Goal: Obtain resource: Download file/media

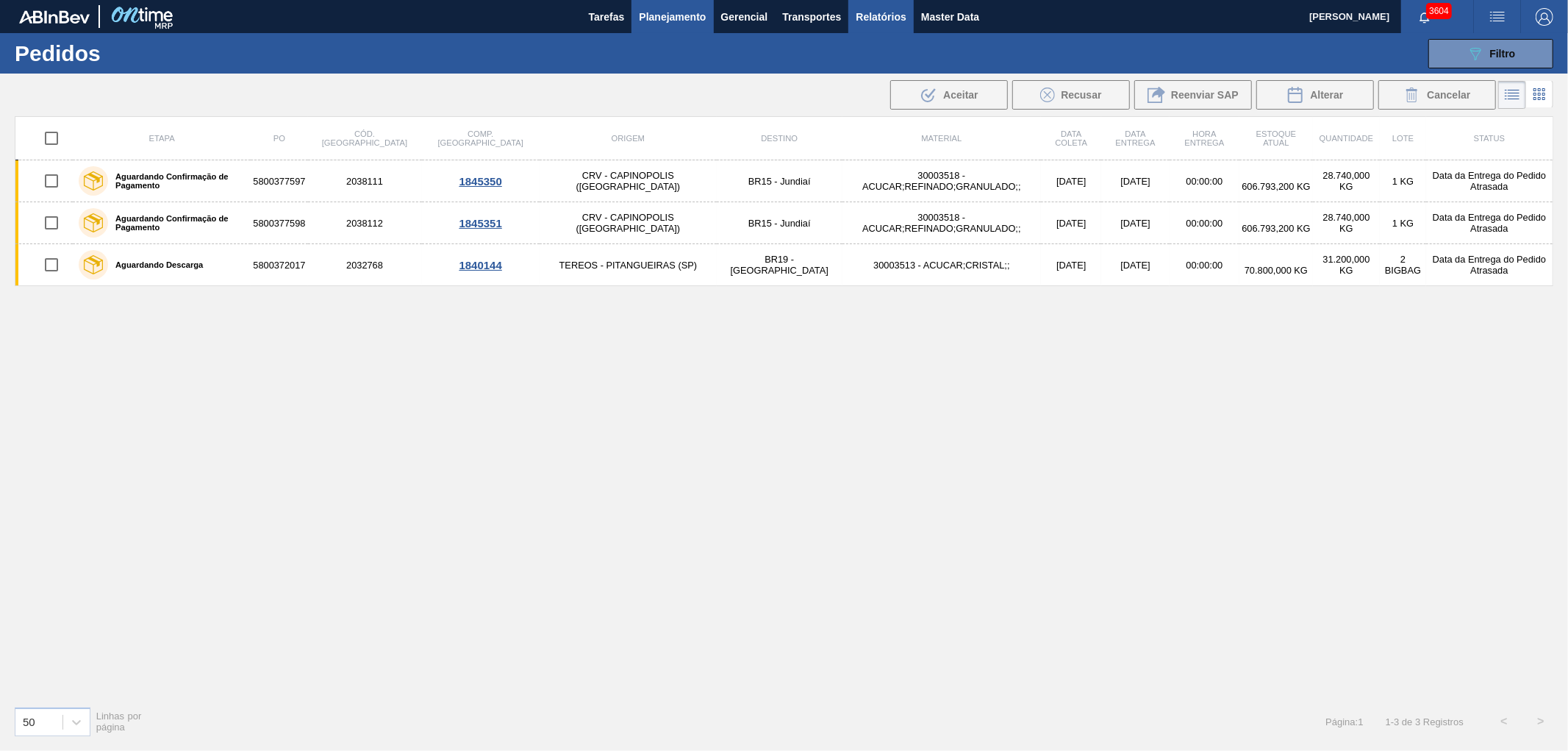
click at [879, 23] on span "Relatórios" at bounding box center [880, 17] width 50 height 18
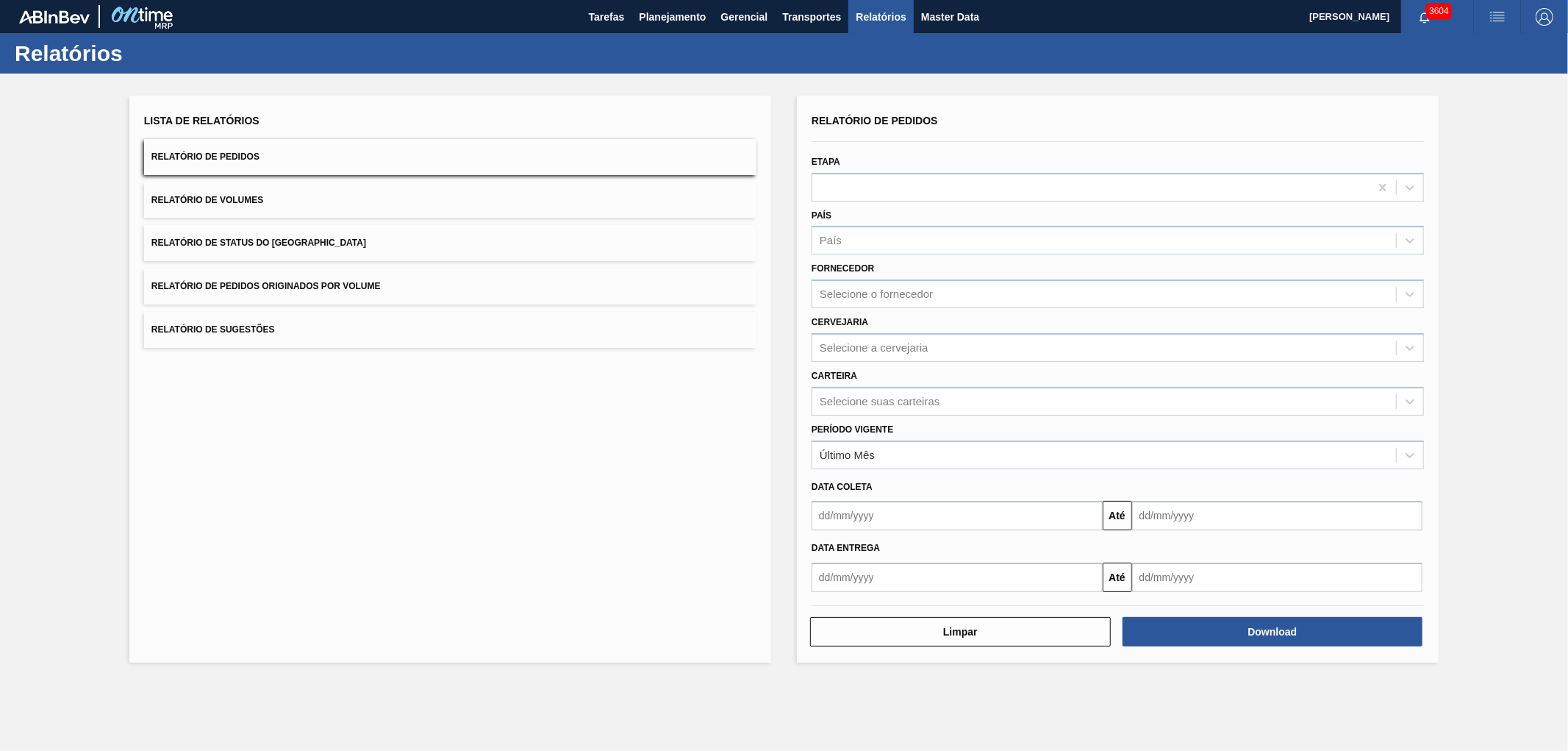
click at [266, 281] on span "Relatório de Pedidos Originados por Volume" at bounding box center [265, 286] width 229 height 10
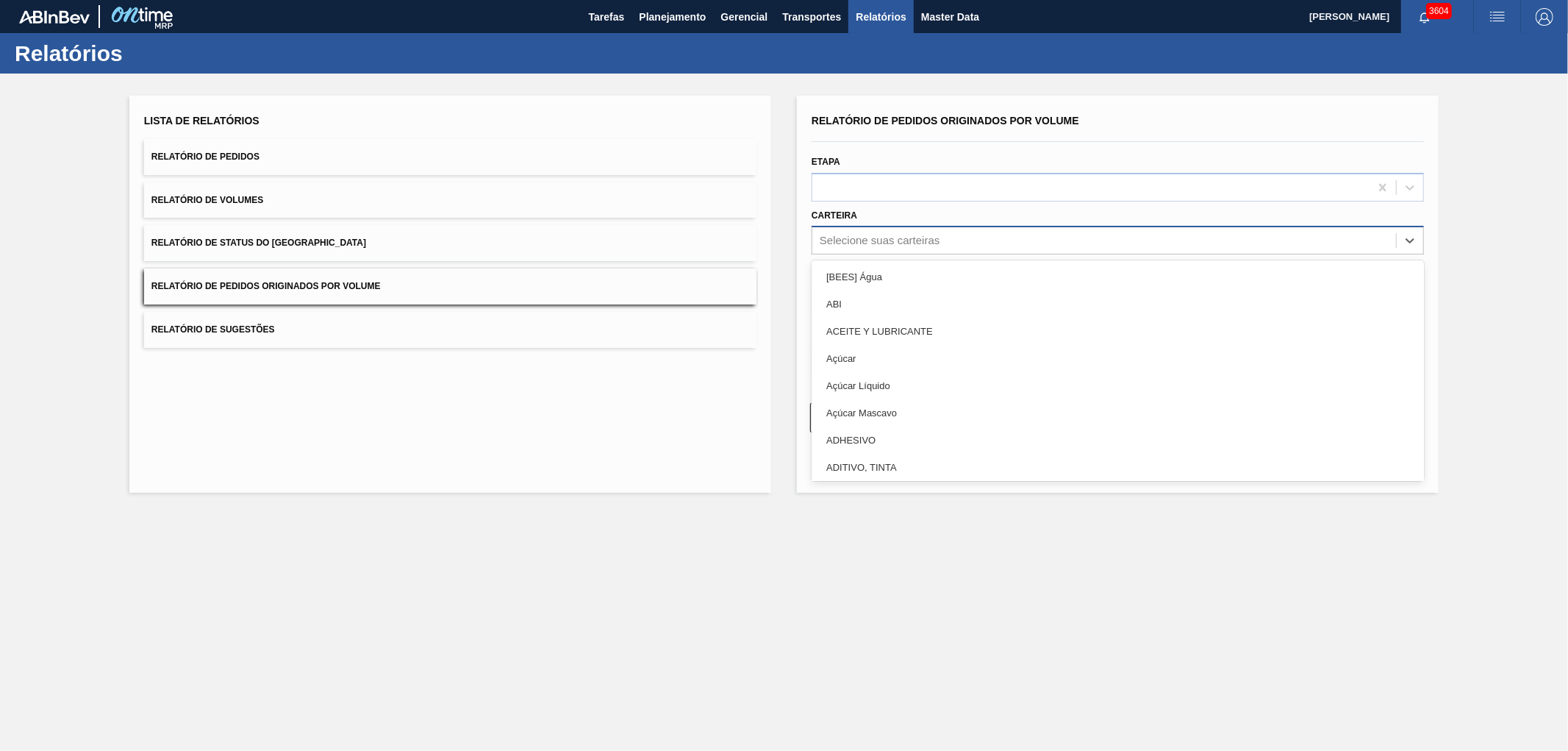
click at [863, 232] on div "Selecione suas carteiras" at bounding box center [1104, 241] width 584 height 22
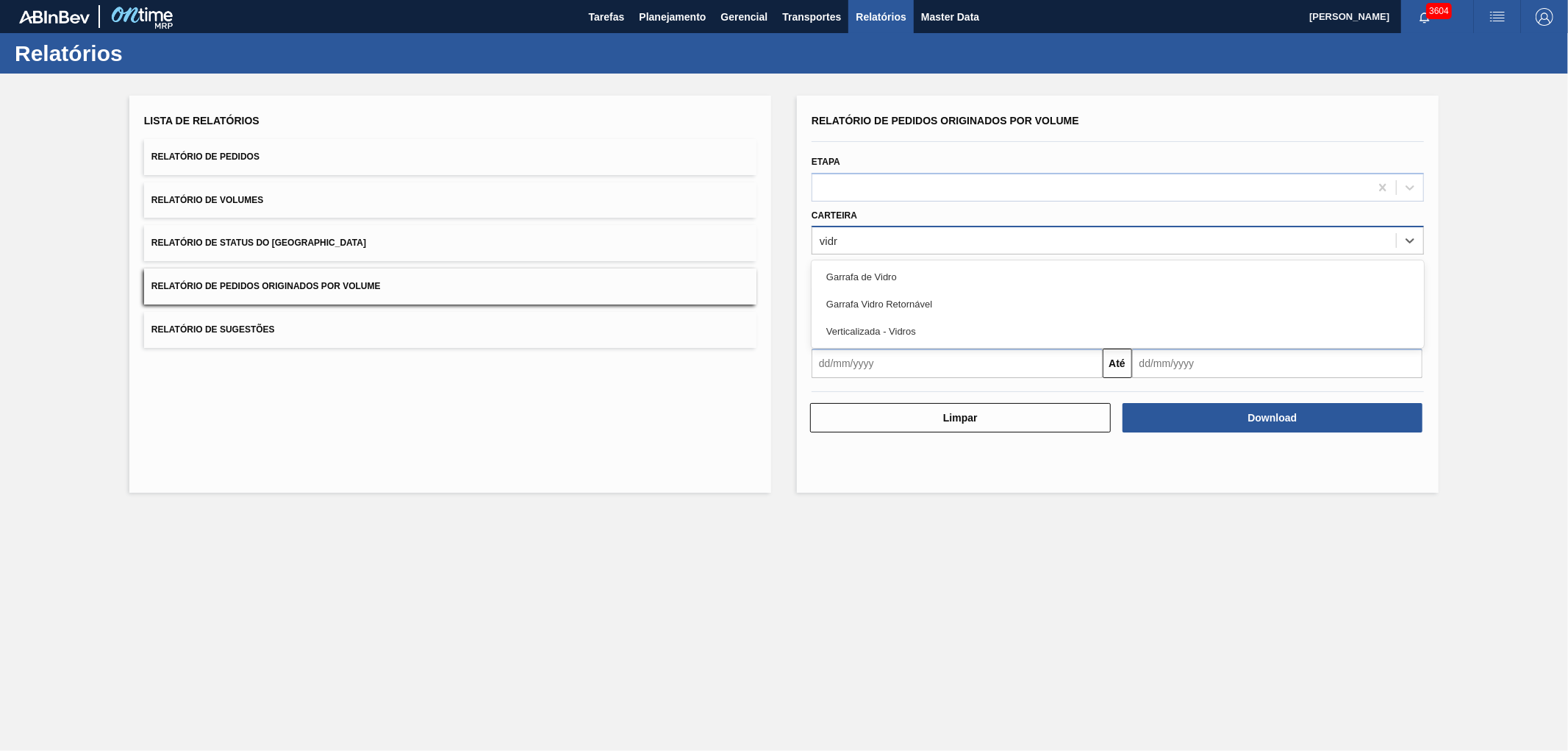
type input "vidro"
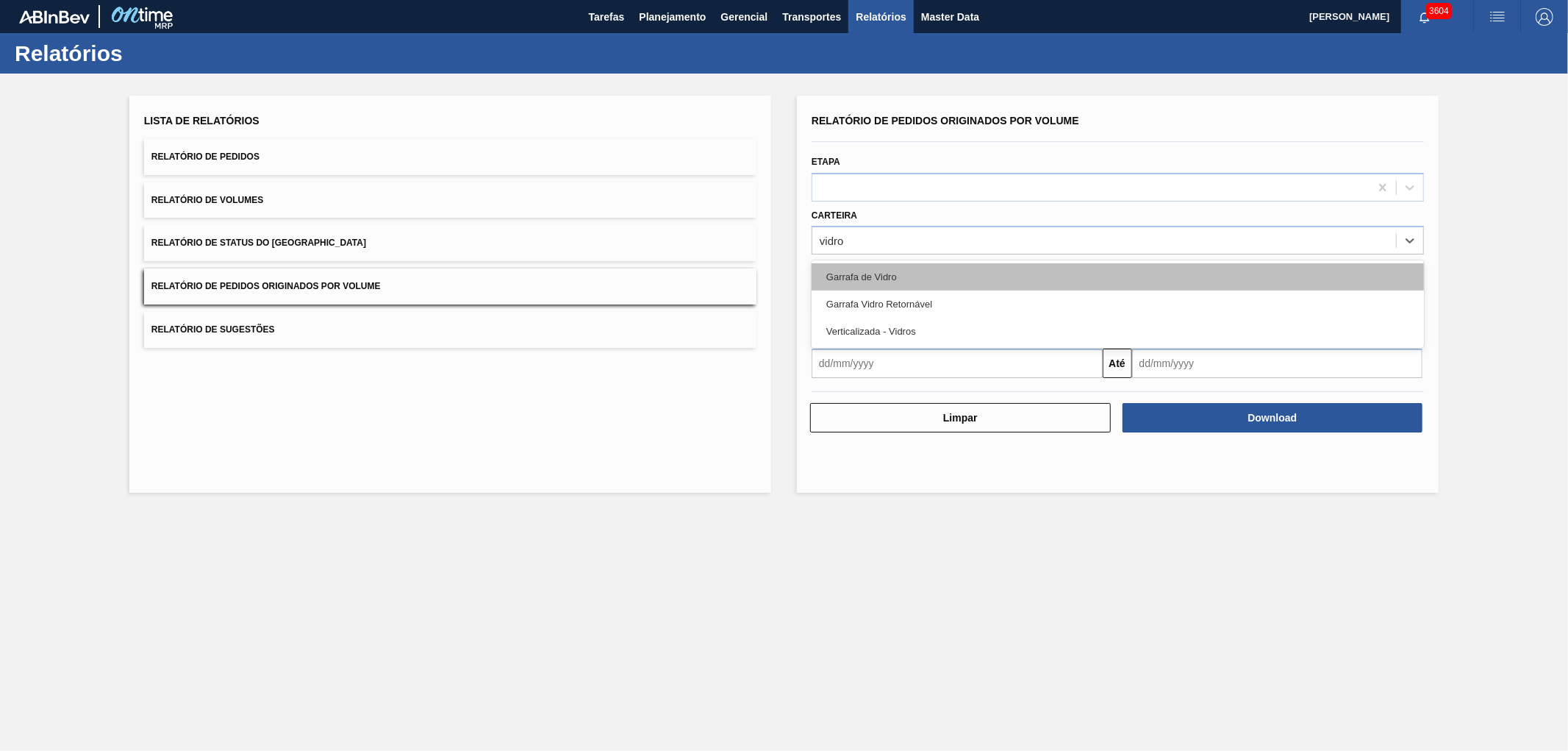
click at [872, 265] on div "Garrafa de Vidro" at bounding box center [1118, 277] width 613 height 28
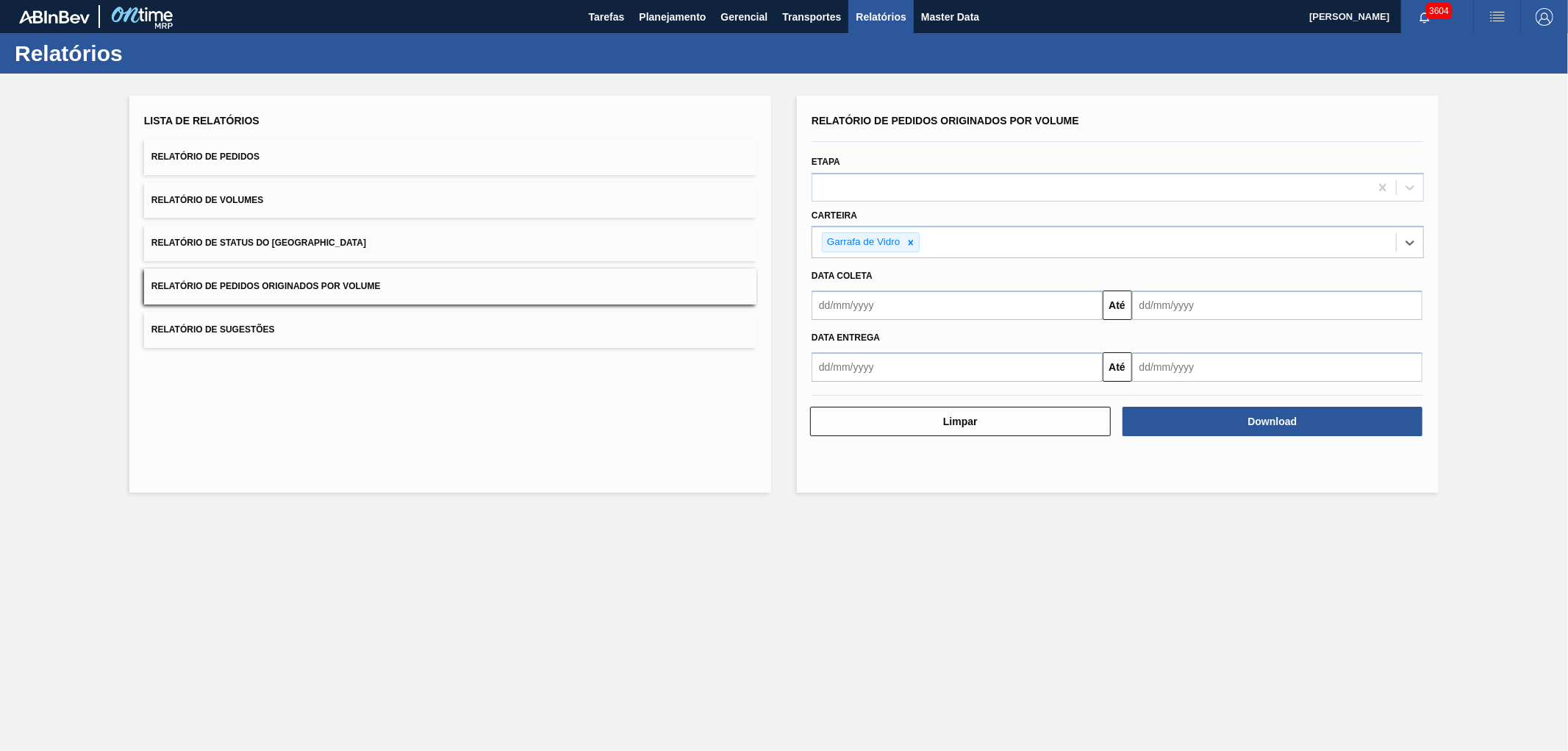
click at [883, 284] on div "Data coleta" at bounding box center [1118, 276] width 625 height 22
click at [883, 299] on input "text" at bounding box center [957, 305] width 291 height 30
click at [821, 338] on button "Previous Month" at bounding box center [825, 340] width 10 height 10
click at [853, 391] on div "1" at bounding box center [854, 388] width 20 height 20
type input "[DATE]"
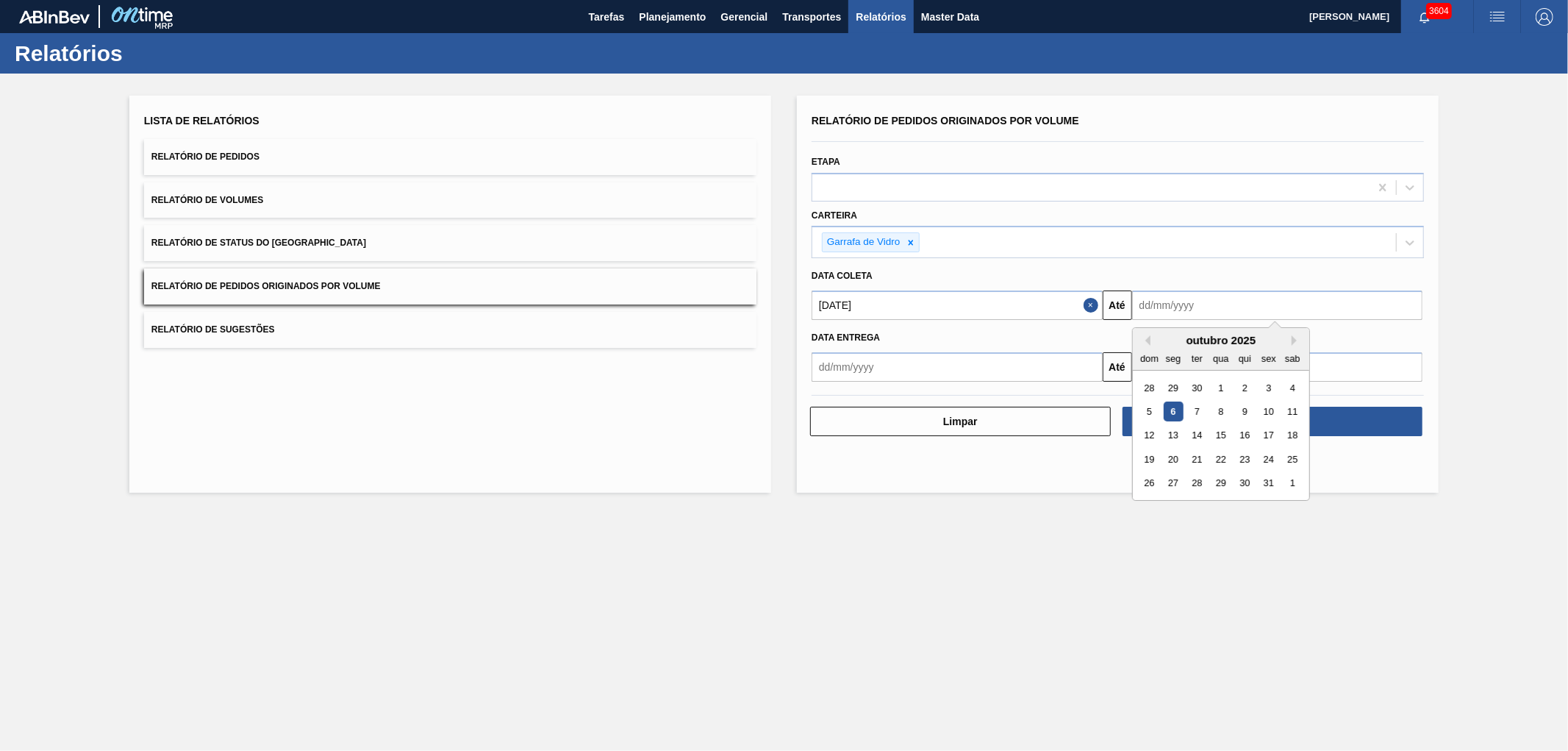
click at [1215, 302] on input "text" at bounding box center [1277, 305] width 291 height 30
click at [1193, 413] on div "7" at bounding box center [1197, 412] width 20 height 20
type input "[DATE]"
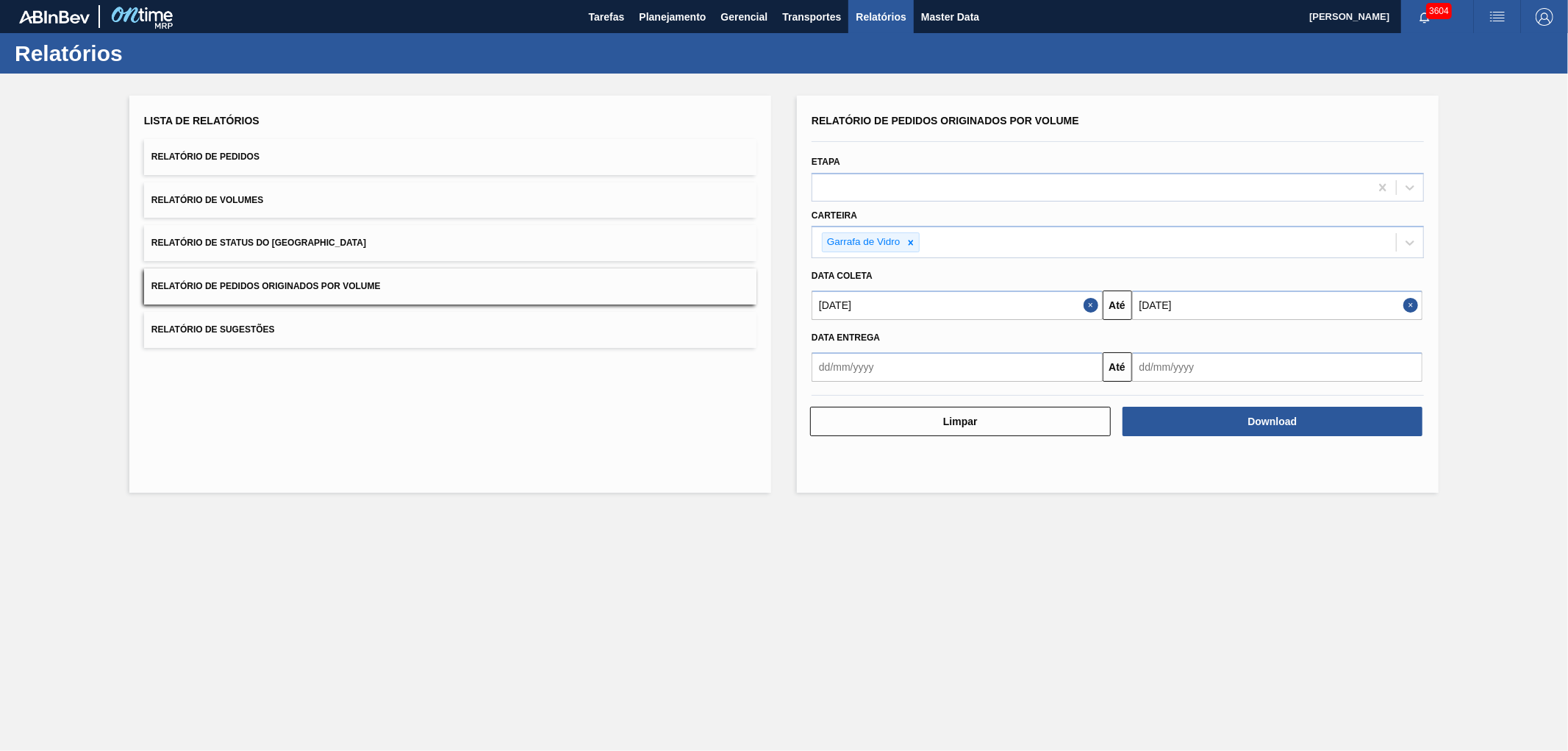
click at [1195, 435] on div "Download" at bounding box center [1274, 421] width 313 height 33
click at [1197, 416] on button "Download" at bounding box center [1273, 421] width 301 height 30
